Goal: Communication & Community: Answer question/provide support

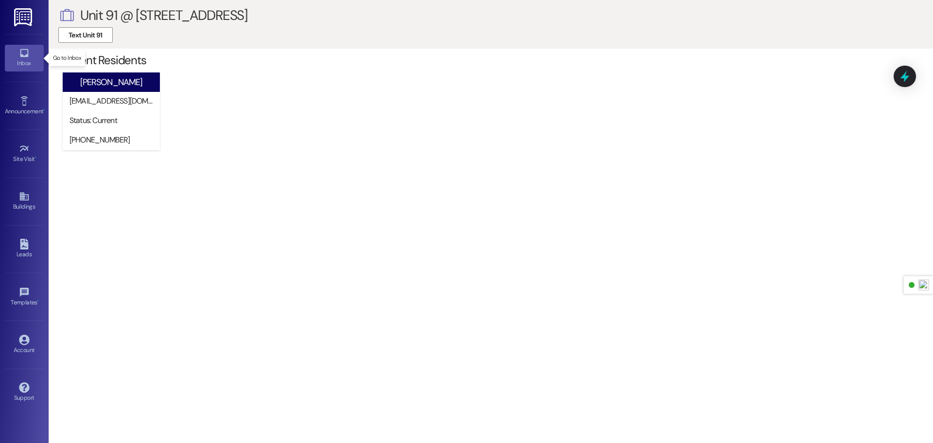
click at [26, 51] on icon at bounding box center [24, 53] width 11 height 11
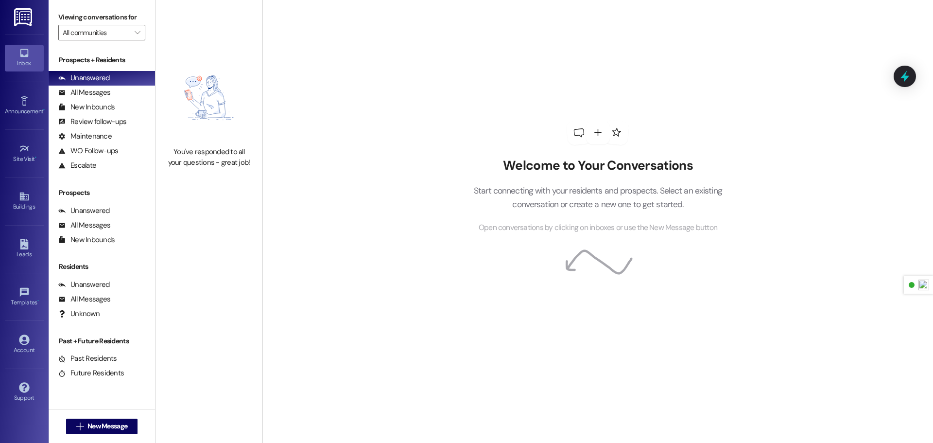
click at [26, 15] on img at bounding box center [24, 17] width 20 height 18
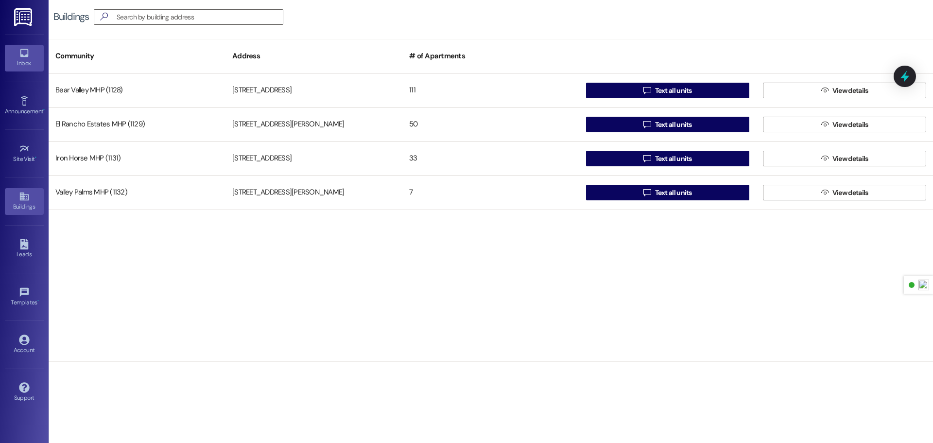
click at [25, 51] on icon at bounding box center [24, 53] width 11 height 11
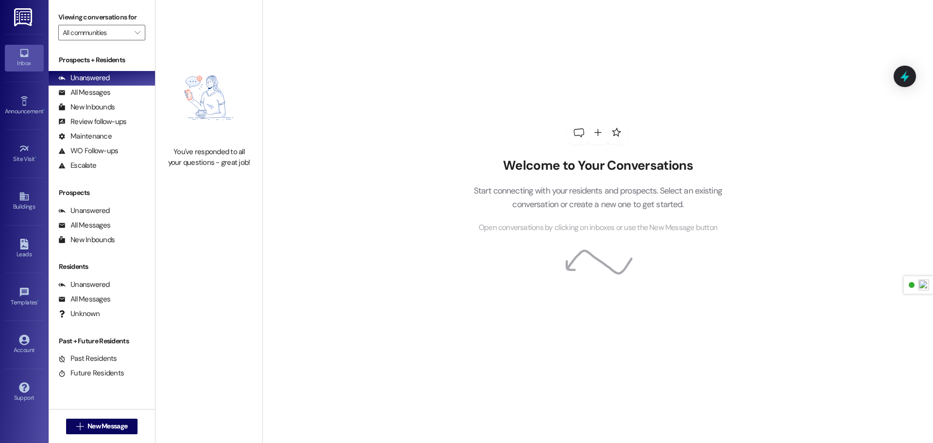
click at [18, 27] on link at bounding box center [23, 17] width 31 height 34
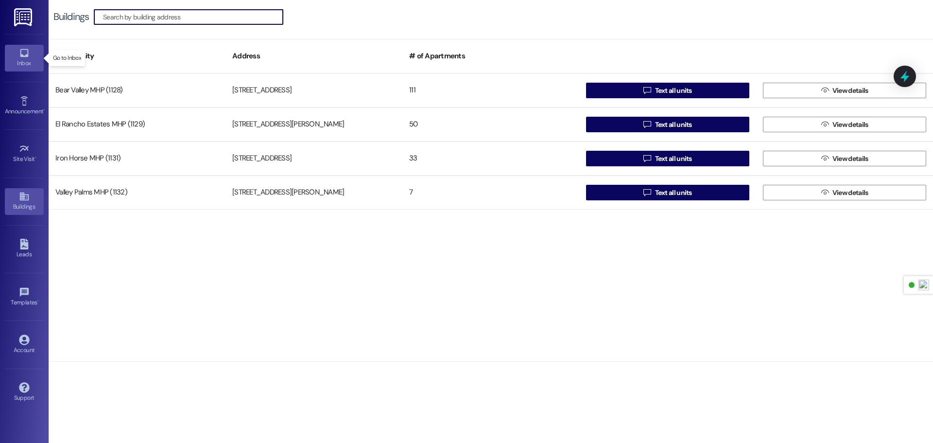
click at [16, 50] on link "Inbox" at bounding box center [24, 58] width 39 height 26
